Goal: Task Accomplishment & Management: Use online tool/utility

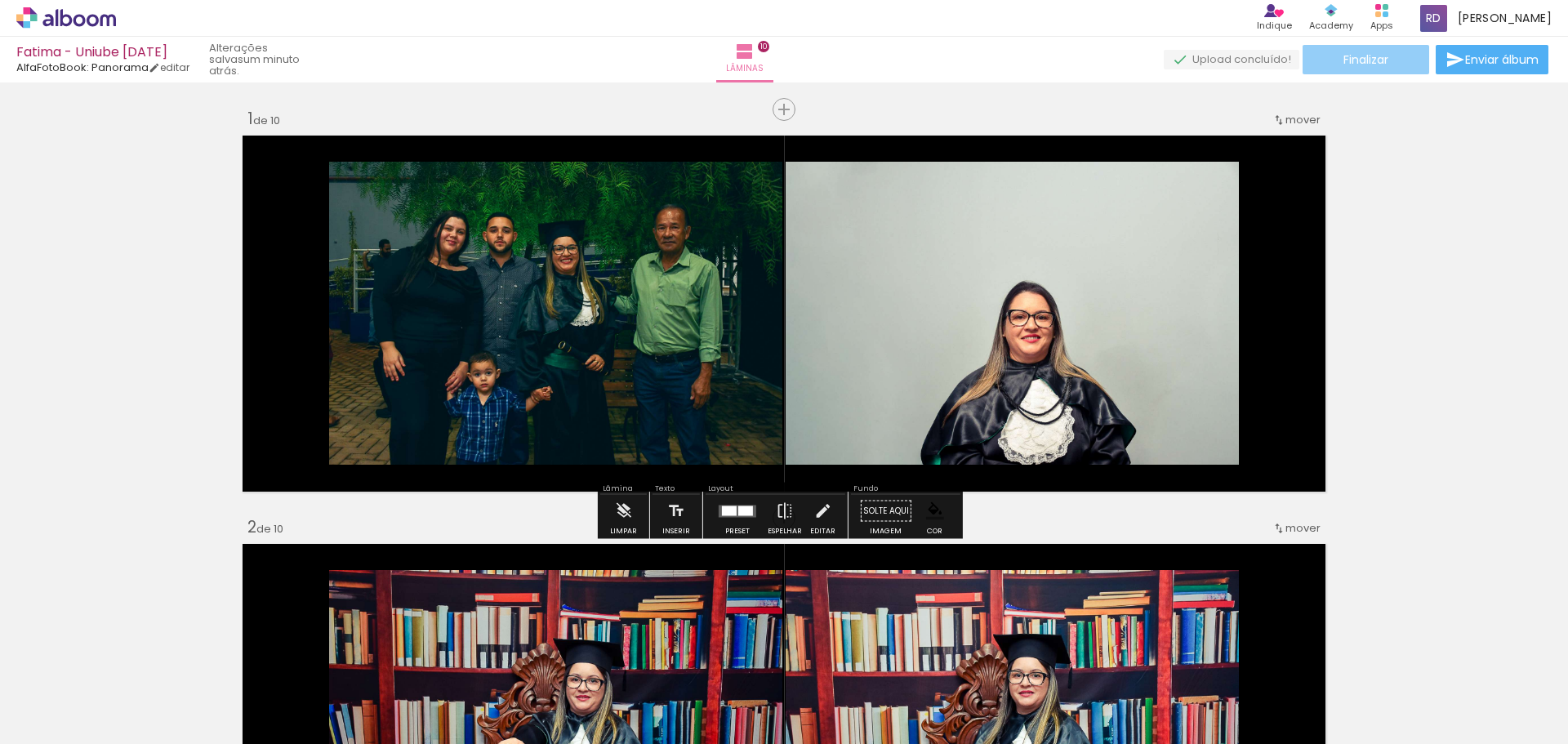
click at [1374, 64] on span "Finalizar" at bounding box center [1366, 59] width 45 height 12
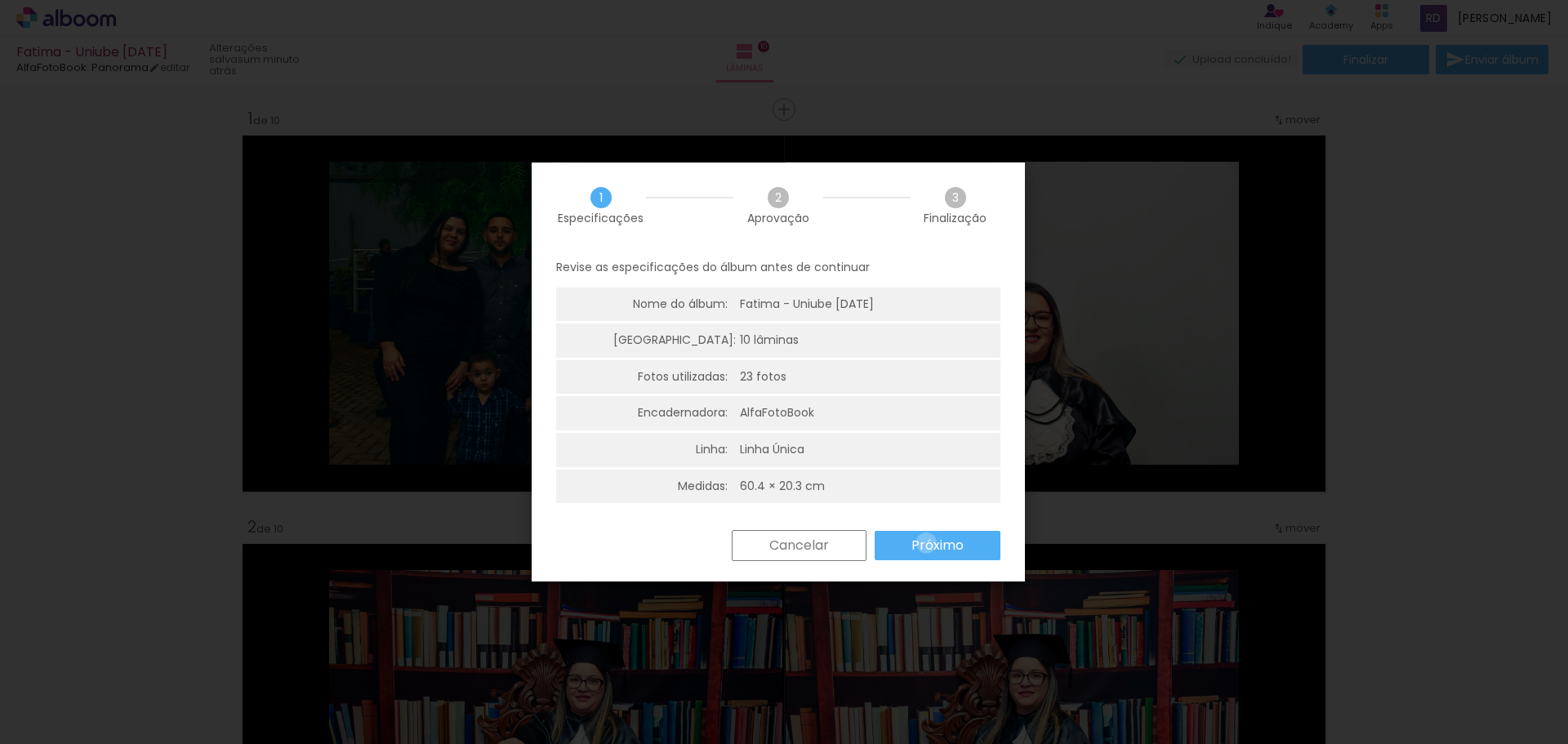
click at [0, 0] on slot "Próximo" at bounding box center [0, 0] width 0 height 0
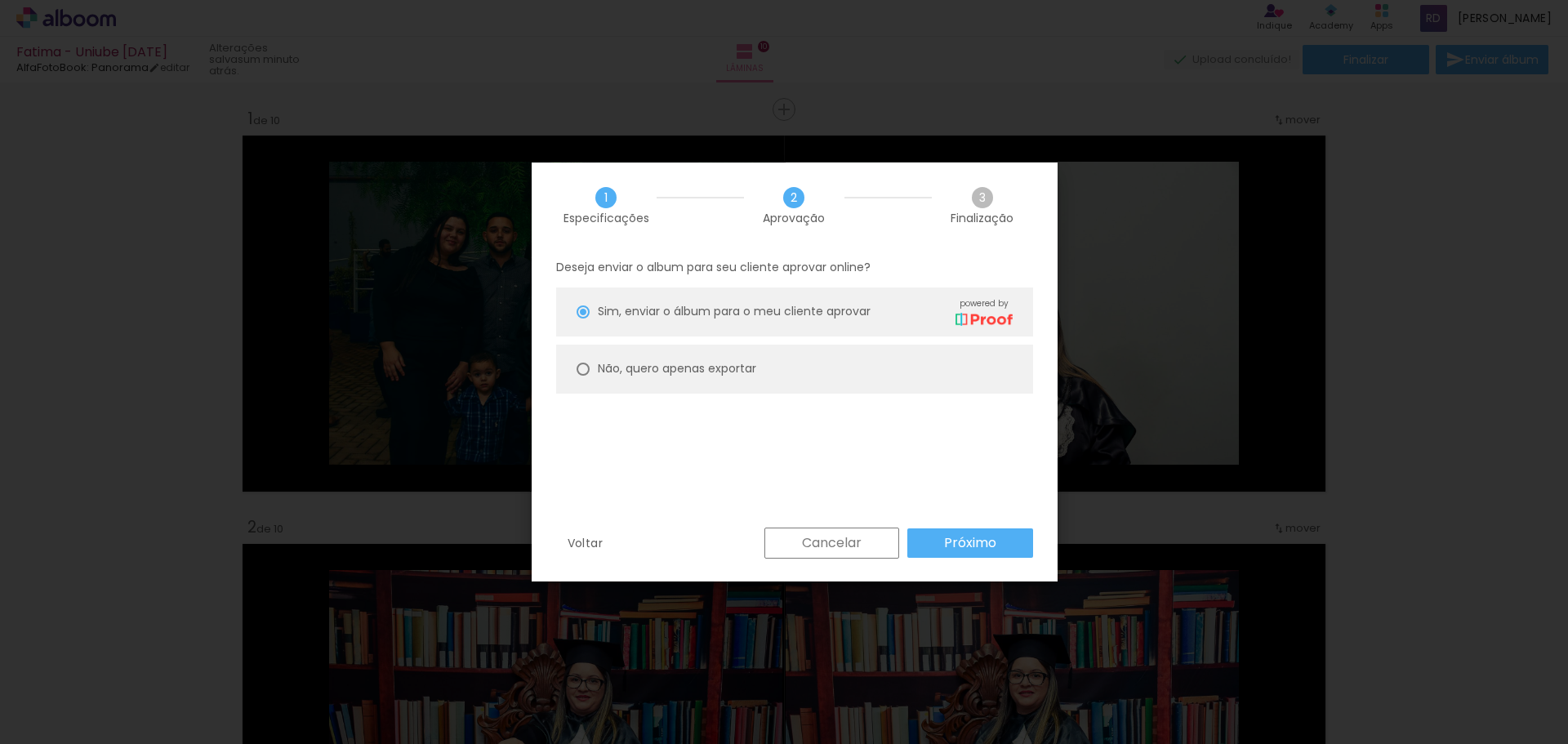
click at [688, 349] on paper-radio-button "Não, quero apenas exportar" at bounding box center [794, 370] width 477 height 49
type paper-radio-button "on"
click at [688, 359] on paper-radio-button "Não, quero apenas exportar" at bounding box center [794, 370] width 477 height 49
click at [0, 0] on slot "Próximo" at bounding box center [0, 0] width 0 height 0
type input "Alta, 300 DPI"
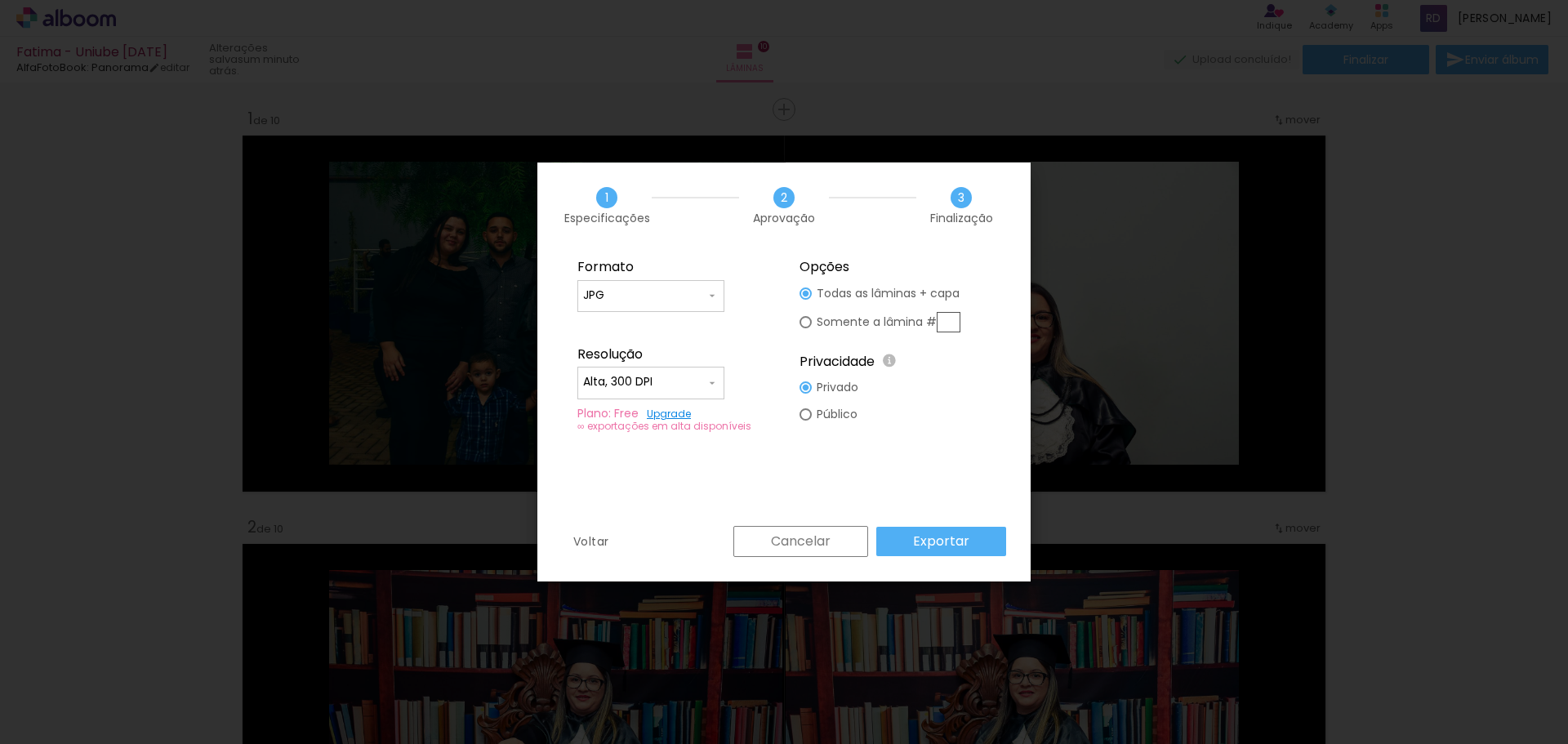
click at [975, 543] on paper-button "Exportar" at bounding box center [941, 542] width 130 height 30
